Goal: Use online tool/utility

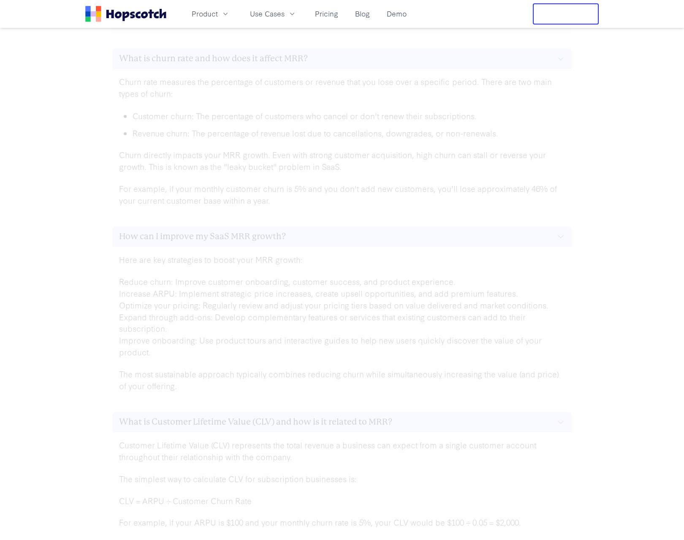
scroll to position [2615, 0]
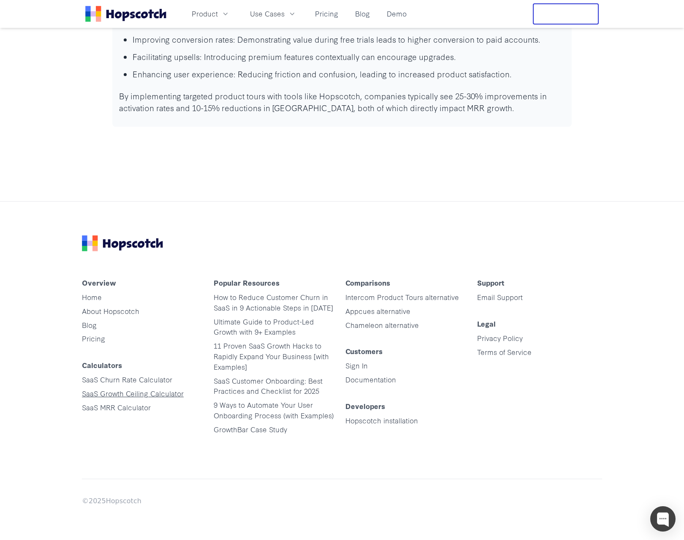
click at [131, 395] on link "SaaS Growth Ceiling Calculator" at bounding box center [133, 393] width 102 height 10
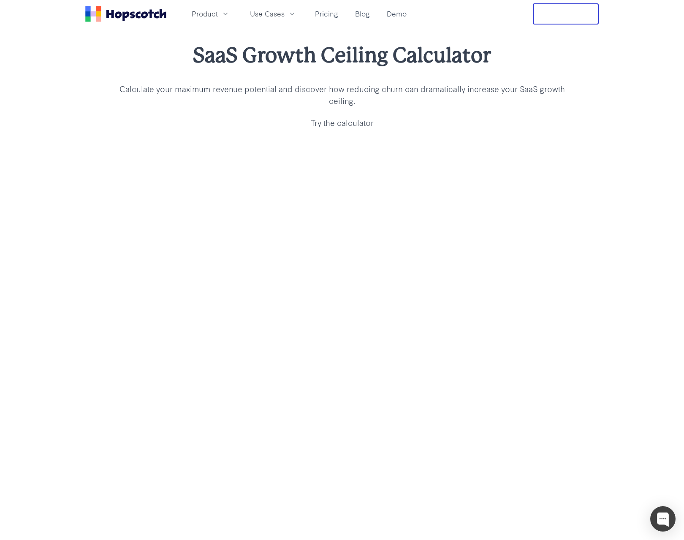
click at [191, 89] on p "Calculate your maximum revenue potential and discover how reducing churn can dr…" at bounding box center [342, 95] width 460 height 24
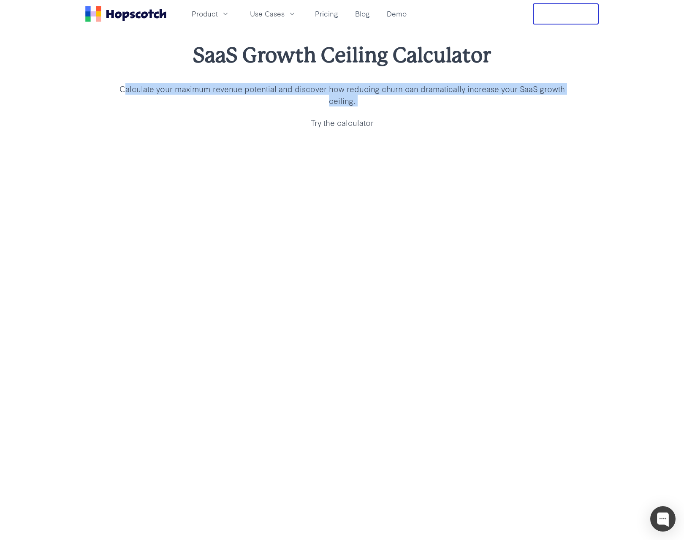
click at [191, 89] on p "Calculate your maximum revenue potential and discover how reducing churn can dr…" at bounding box center [342, 95] width 460 height 24
click at [393, 106] on p "Calculate your maximum revenue potential and discover how reducing churn can dr…" at bounding box center [342, 95] width 460 height 24
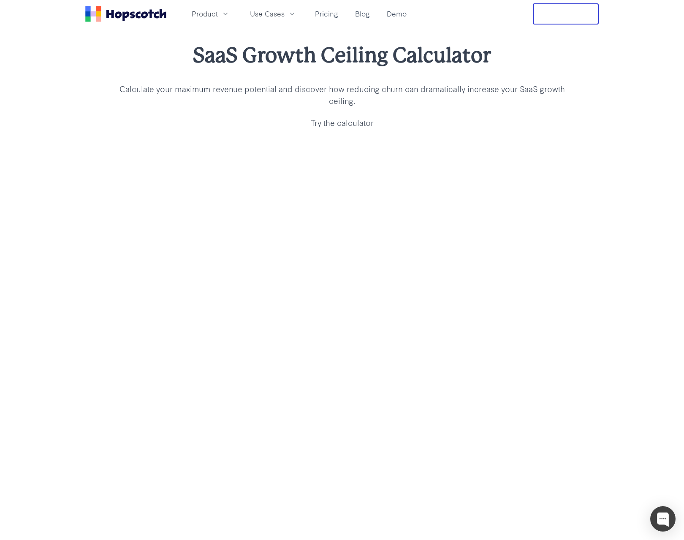
click at [393, 106] on p "Calculate your maximum revenue potential and discover how reducing churn can dr…" at bounding box center [342, 95] width 460 height 24
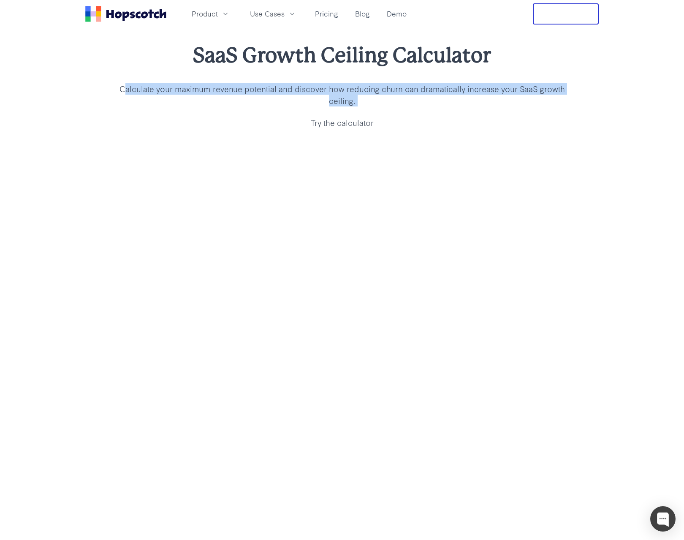
click at [393, 106] on p "Calculate your maximum revenue potential and discover how reducing churn can dr…" at bounding box center [342, 95] width 460 height 24
click at [416, 97] on p "Calculate your maximum revenue potential and discover how reducing churn can dr…" at bounding box center [342, 95] width 460 height 24
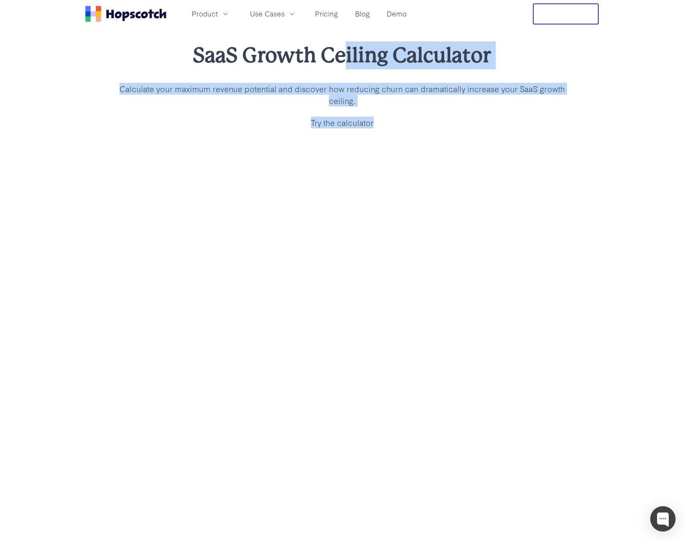
drag, startPoint x: 389, startPoint y: 109, endPoint x: 341, endPoint y: 58, distance: 69.3
click at [344, 60] on div "SaaS Growth Ceiling Calculator Calculate your maximum revenue potential and dis…" at bounding box center [342, 85] width 684 height 114
click at [341, 58] on h1 "SaaS Growth Ceiling Calculator" at bounding box center [342, 55] width 460 height 28
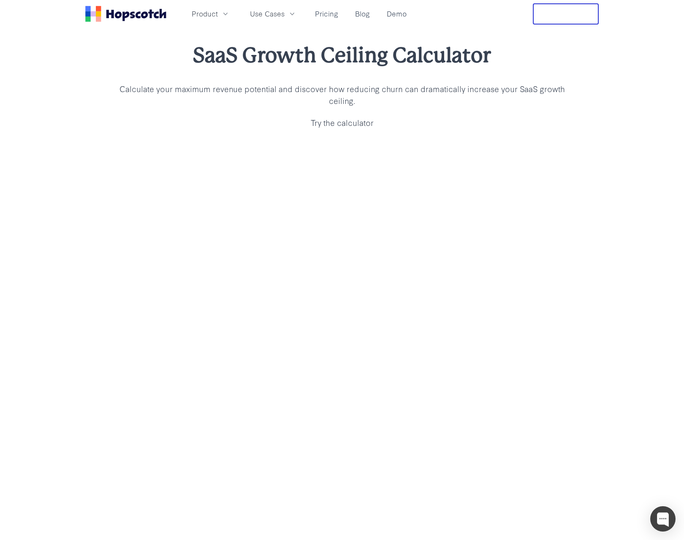
click at [373, 115] on div "SaaS Growth Ceiling Calculator Calculate your maximum revenue potential and dis…" at bounding box center [342, 84] width 460 height 87
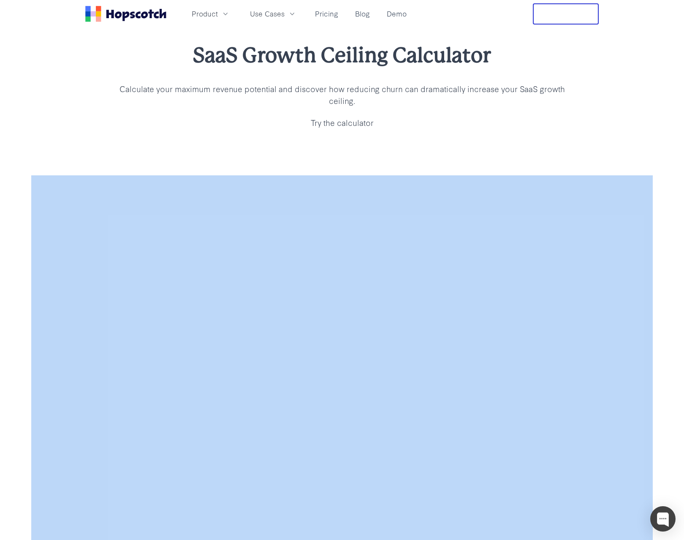
click at [373, 115] on div "SaaS Growth Ceiling Calculator Calculate your maximum revenue potential and dis…" at bounding box center [342, 84] width 460 height 87
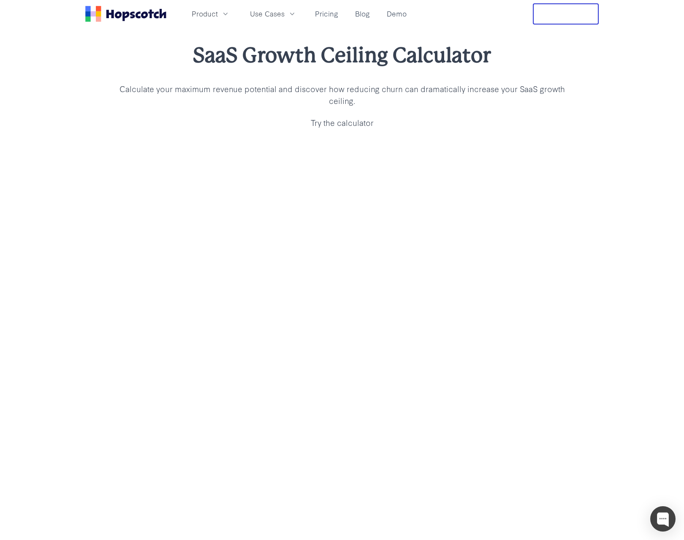
click at [376, 95] on p "Calculate your maximum revenue potential and discover how reducing churn can dr…" at bounding box center [342, 95] width 460 height 24
